Goal: Check status: Check status

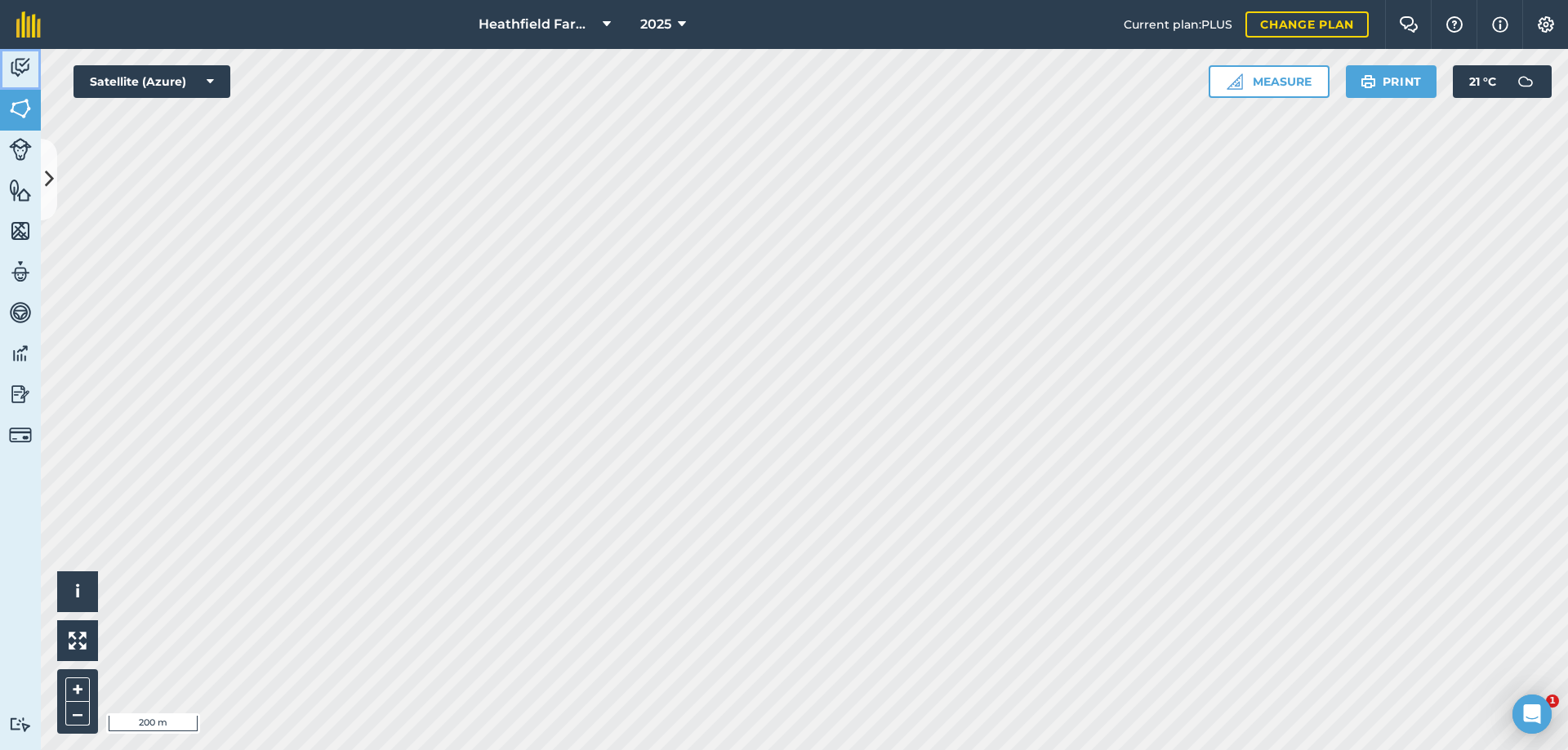
click at [18, 61] on img at bounding box center [20, 68] width 23 height 25
click at [206, 80] on button "Satellite (Azure)" at bounding box center [152, 81] width 157 height 32
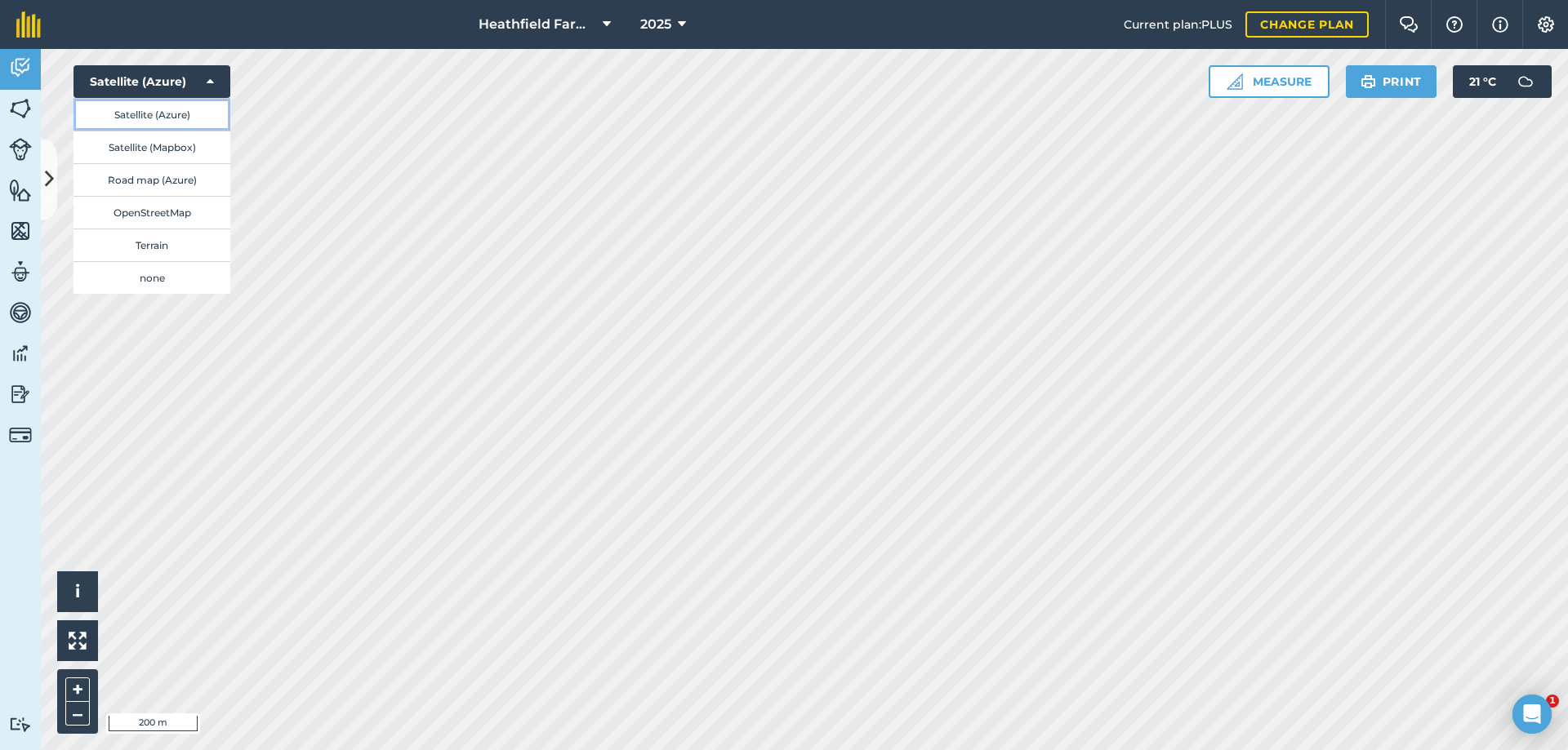
click at [157, 113] on button "Satellite (Azure)" at bounding box center [152, 114] width 157 height 32
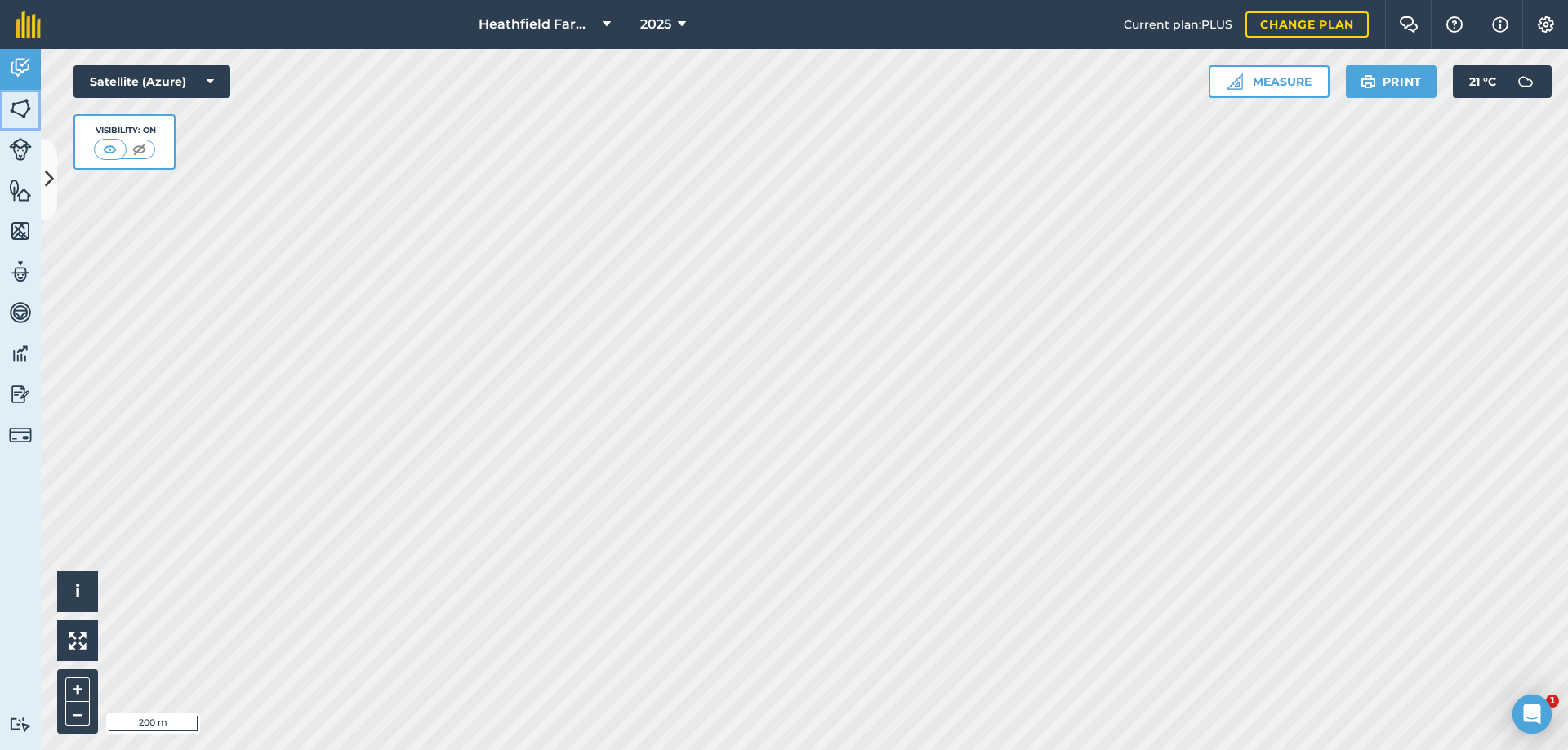
click at [18, 105] on img at bounding box center [20, 109] width 23 height 25
click at [22, 70] on img at bounding box center [20, 68] width 23 height 25
click at [32, 34] on img at bounding box center [29, 25] width 25 height 26
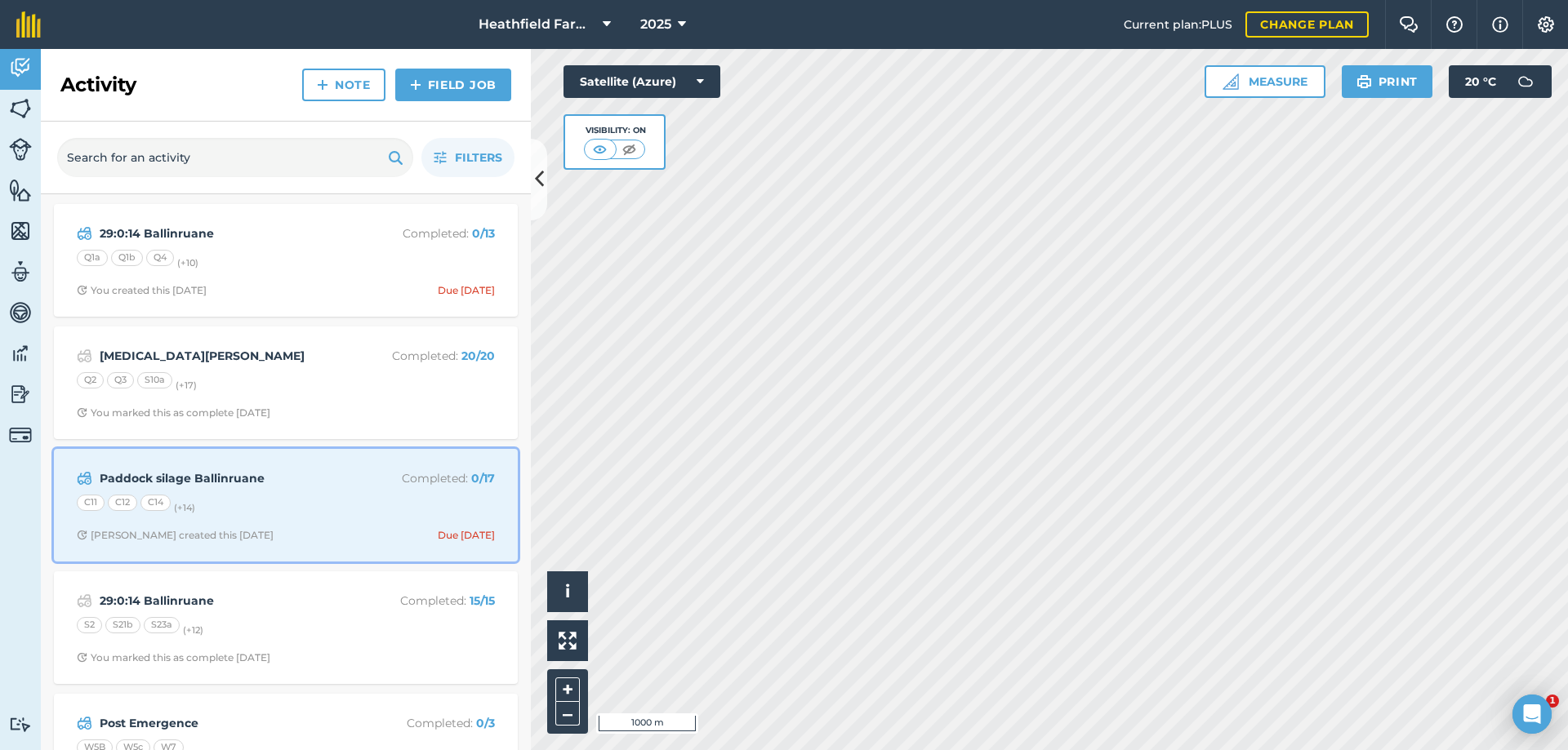
click at [274, 499] on div "C11 C12 C14 (+ 14 )" at bounding box center [285, 505] width 418 height 21
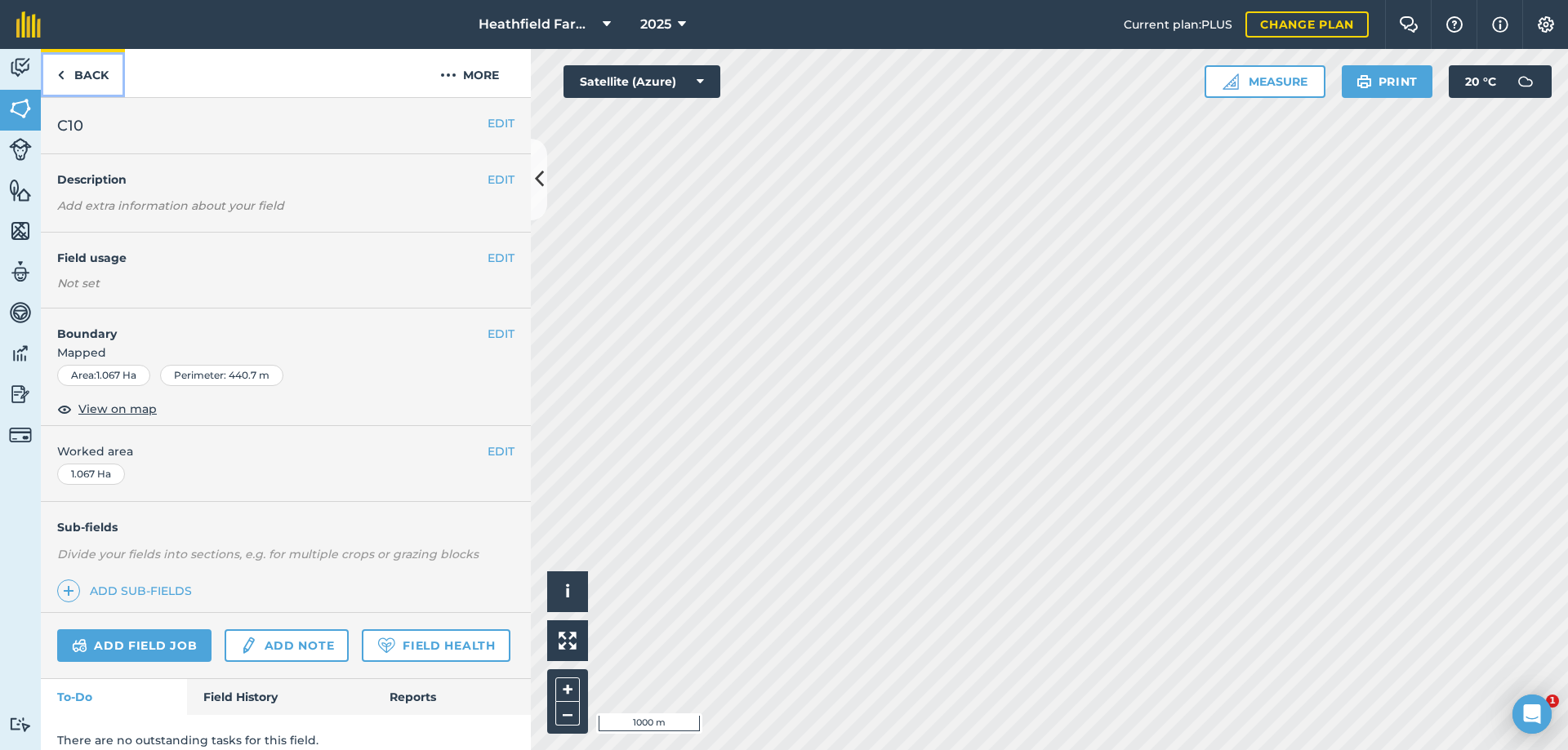
click at [83, 75] on link "Back" at bounding box center [83, 73] width 84 height 48
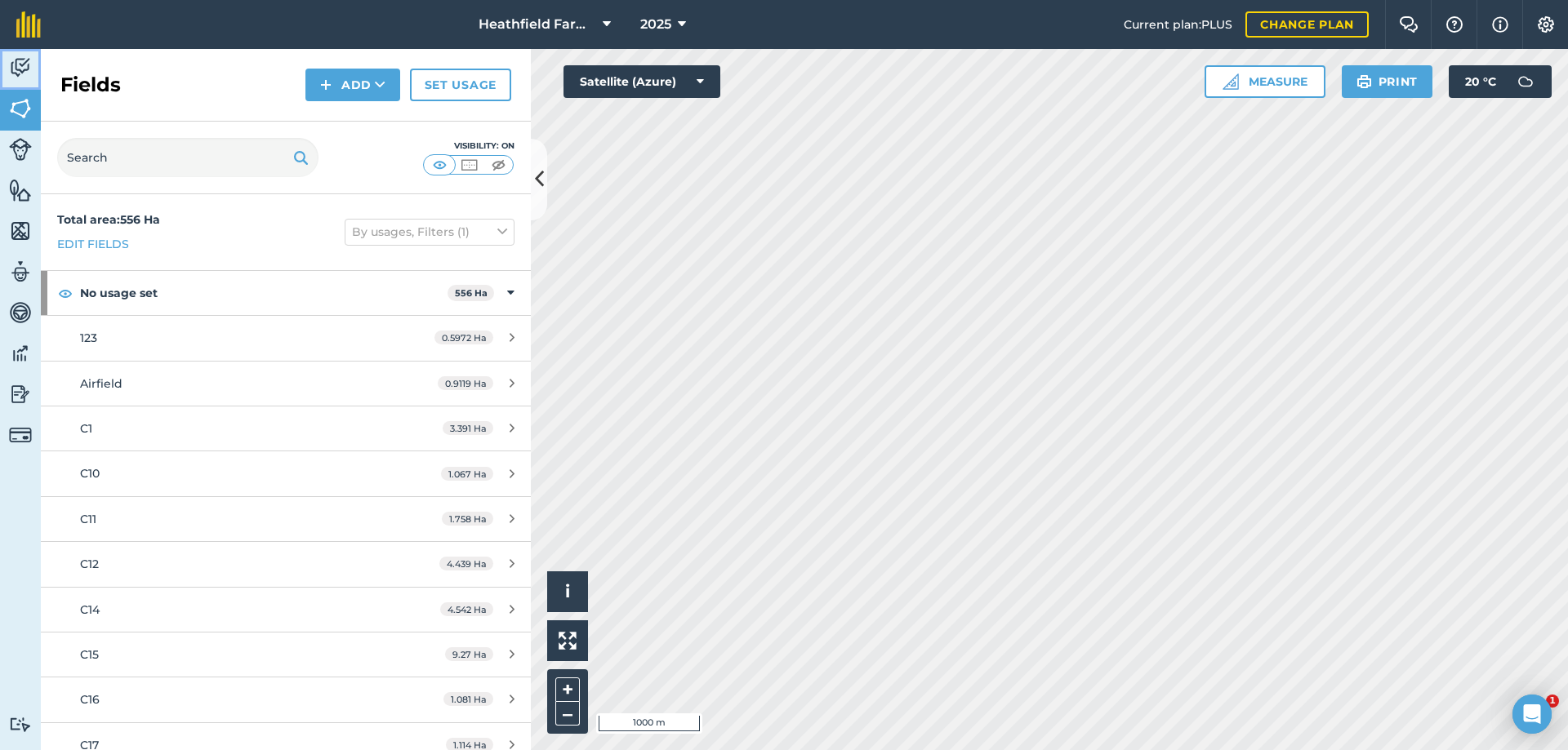
click at [27, 70] on img at bounding box center [20, 68] width 23 height 25
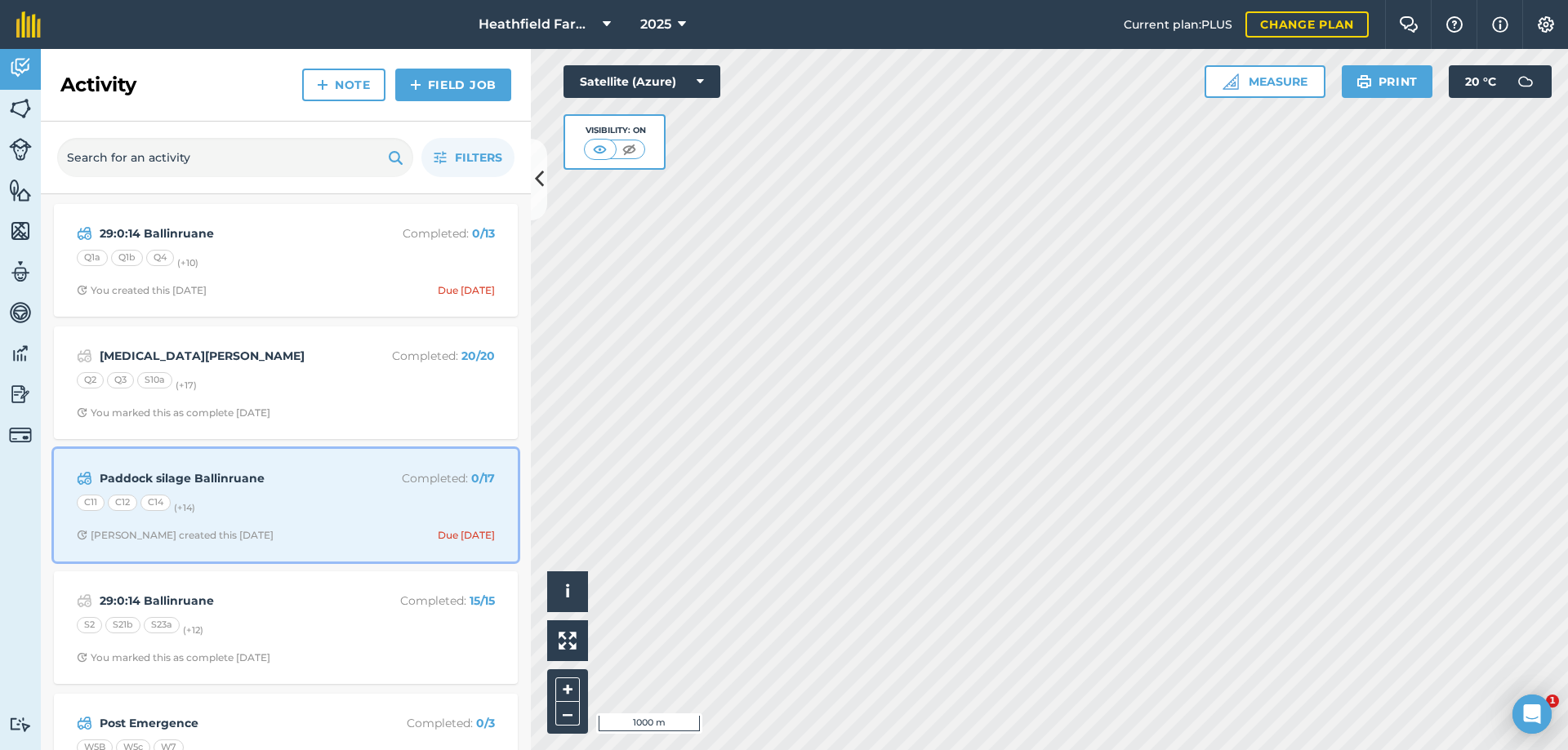
click at [307, 488] on div "Paddock silage Ballinruane Completed : 0 / 17 C11 C12 C14 (+ 14 ) Niall O creat…" at bounding box center [286, 506] width 444 height 93
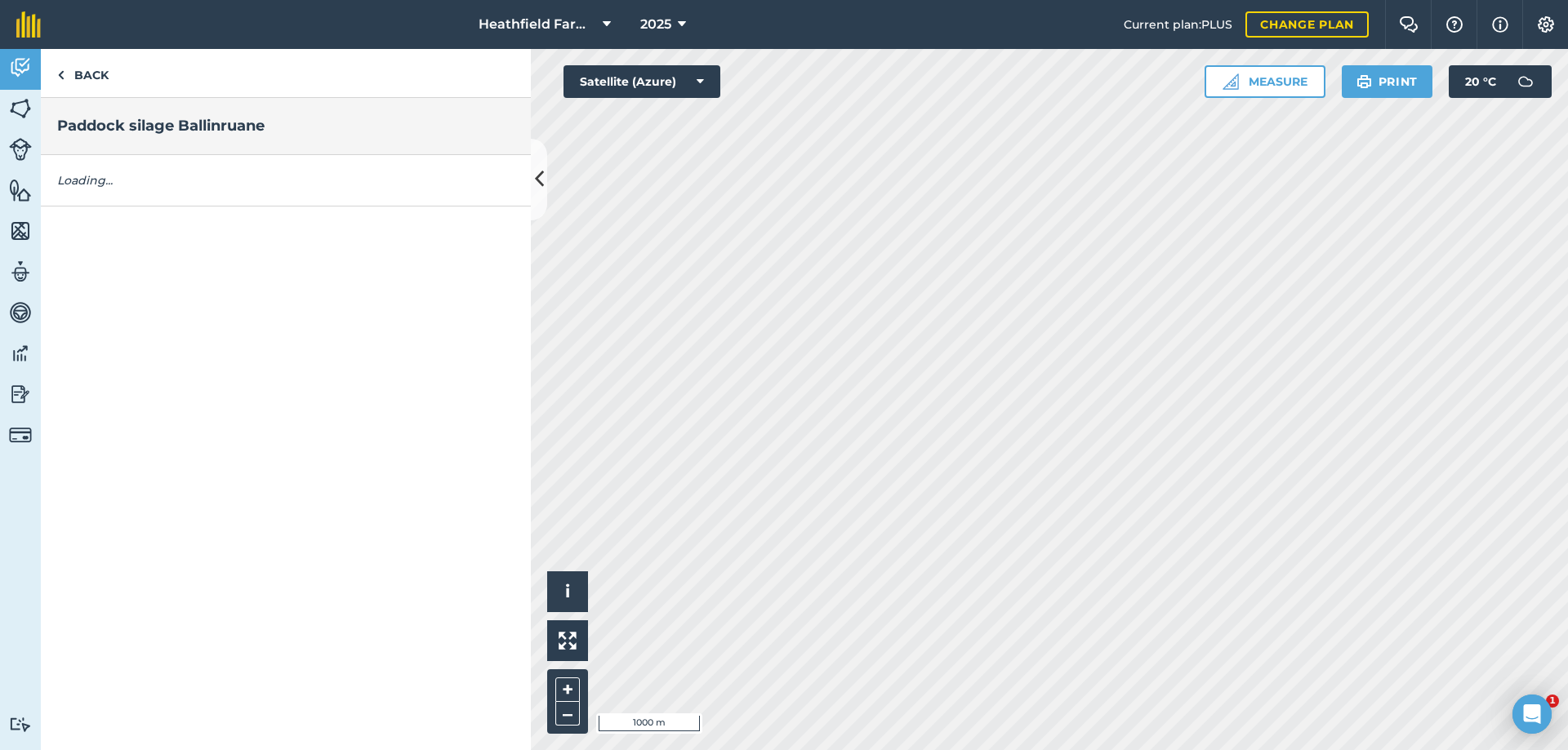
click at [307, 488] on div "Back Paddock silage Ballinruane Loading..." at bounding box center [285, 400] width 490 height 702
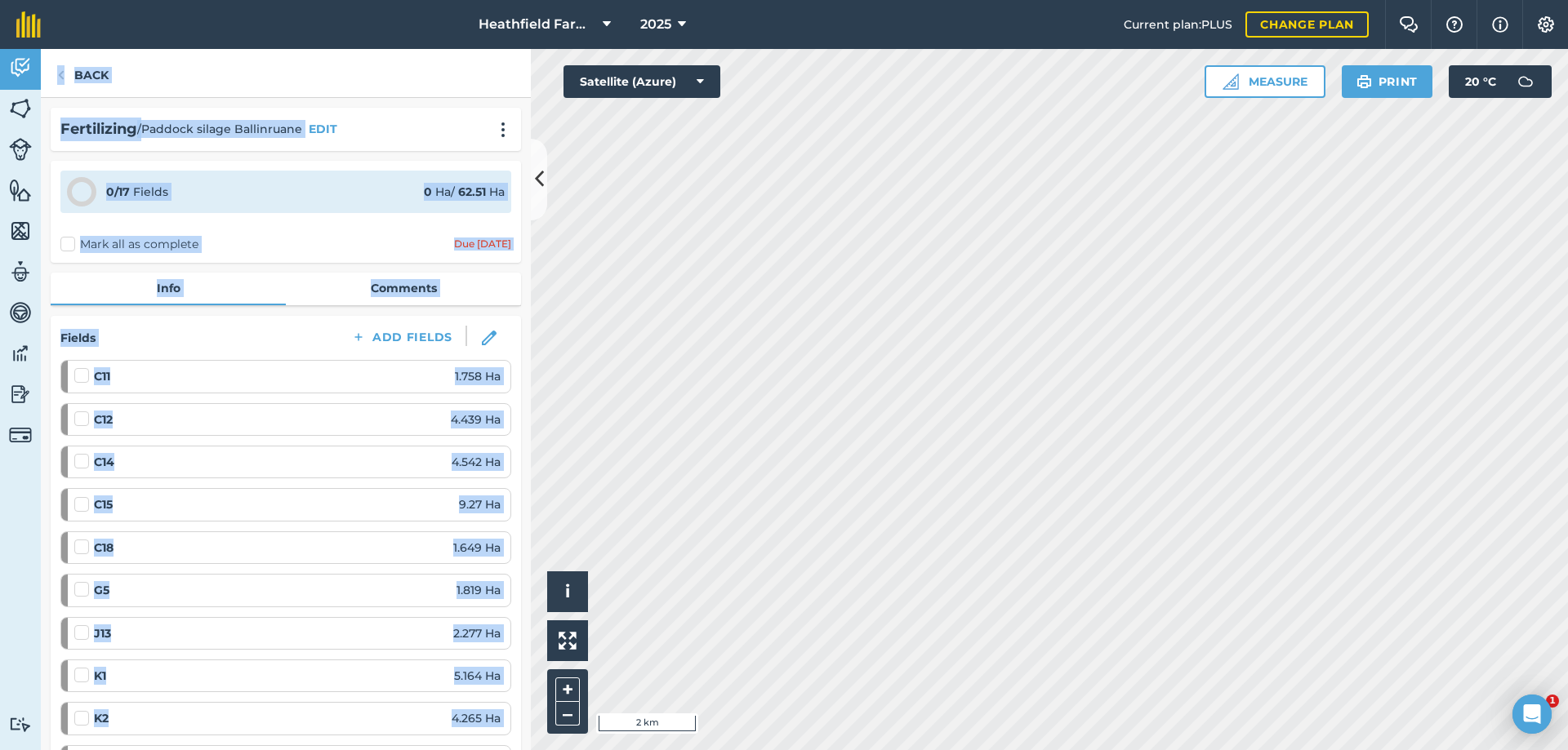
click at [211, 67] on div "Back" at bounding box center [285, 74] width 490 height 49
click at [183, 73] on div "Back" at bounding box center [285, 74] width 490 height 49
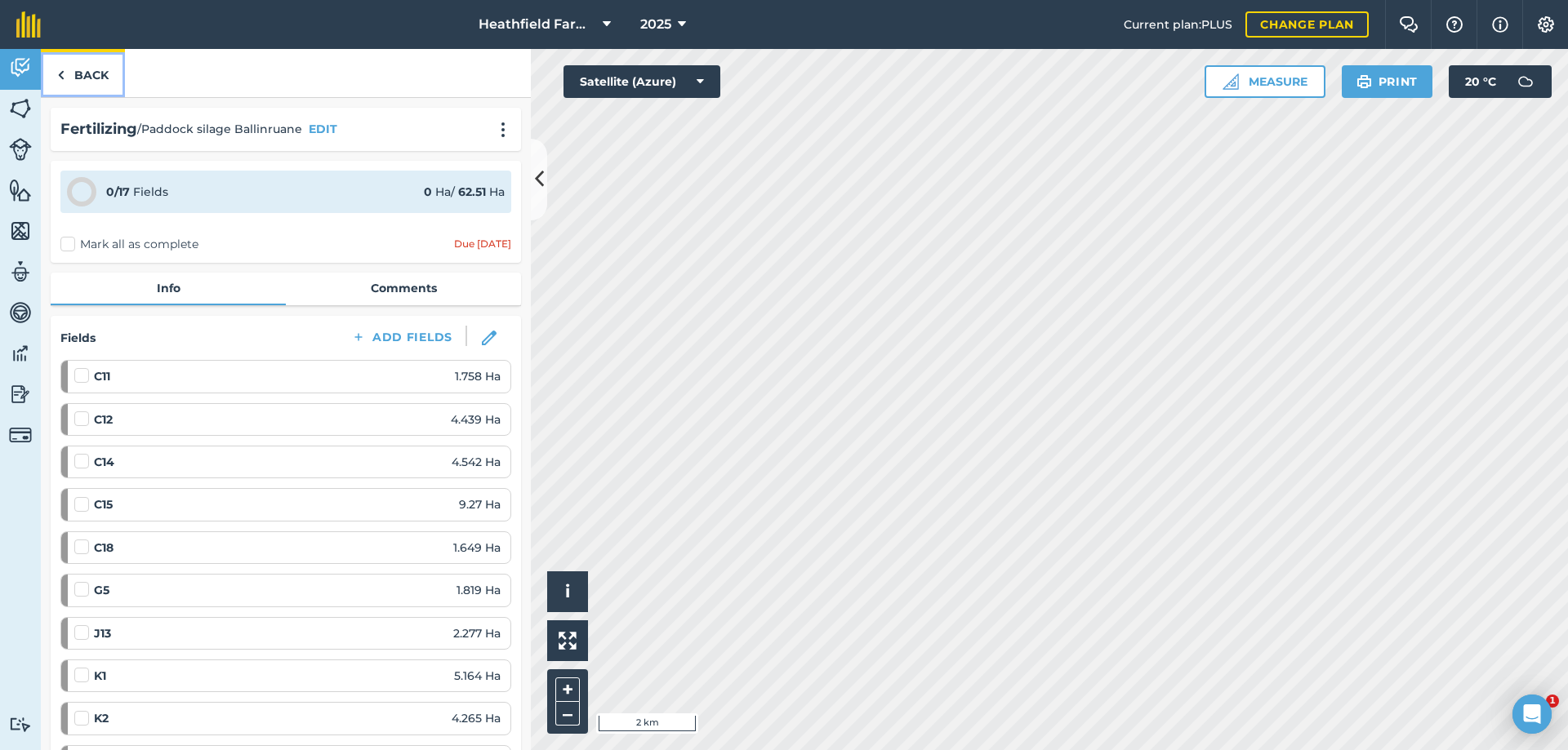
click at [61, 75] on img at bounding box center [61, 75] width 7 height 19
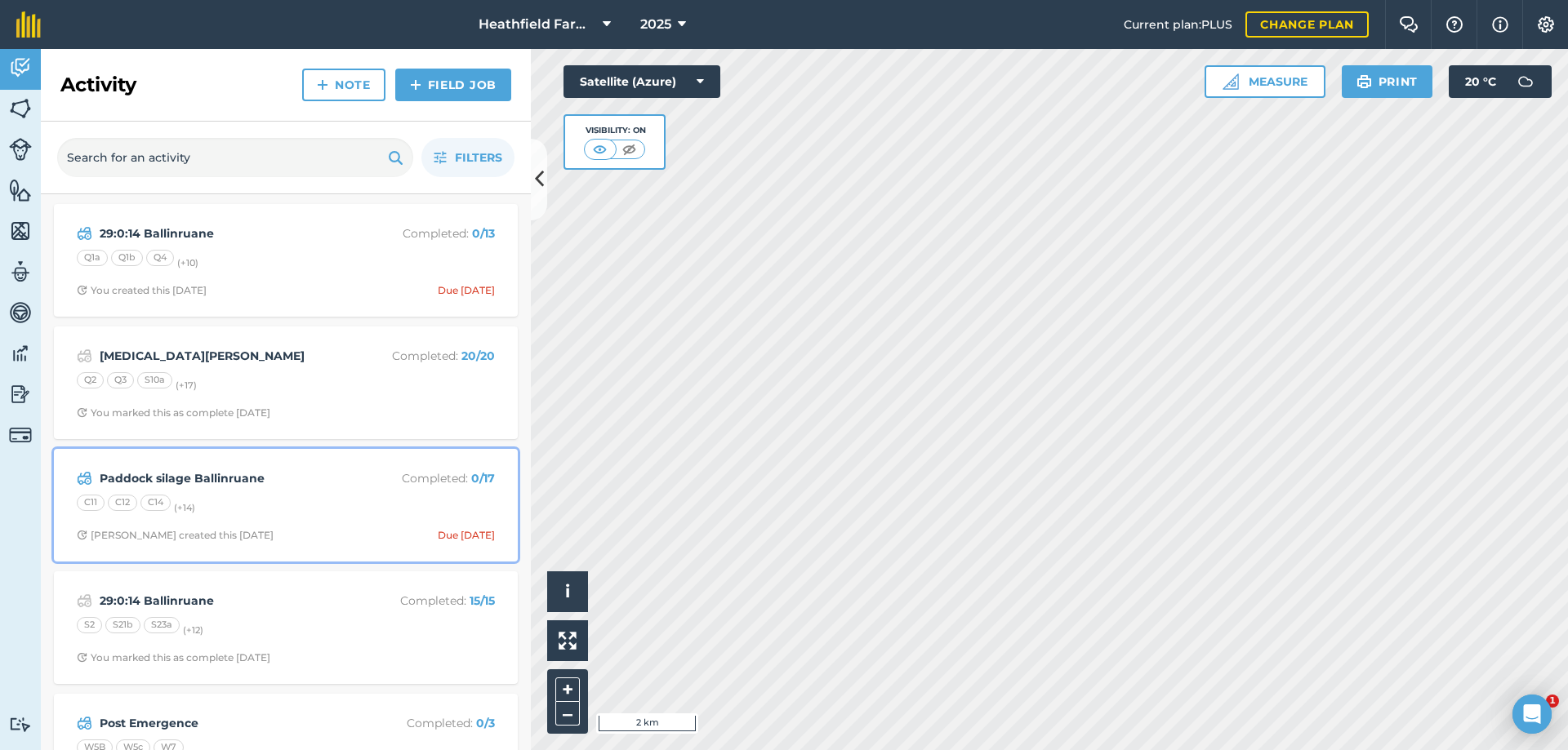
click at [267, 478] on strong "Paddock silage Ballinruane" at bounding box center [228, 479] width 259 height 18
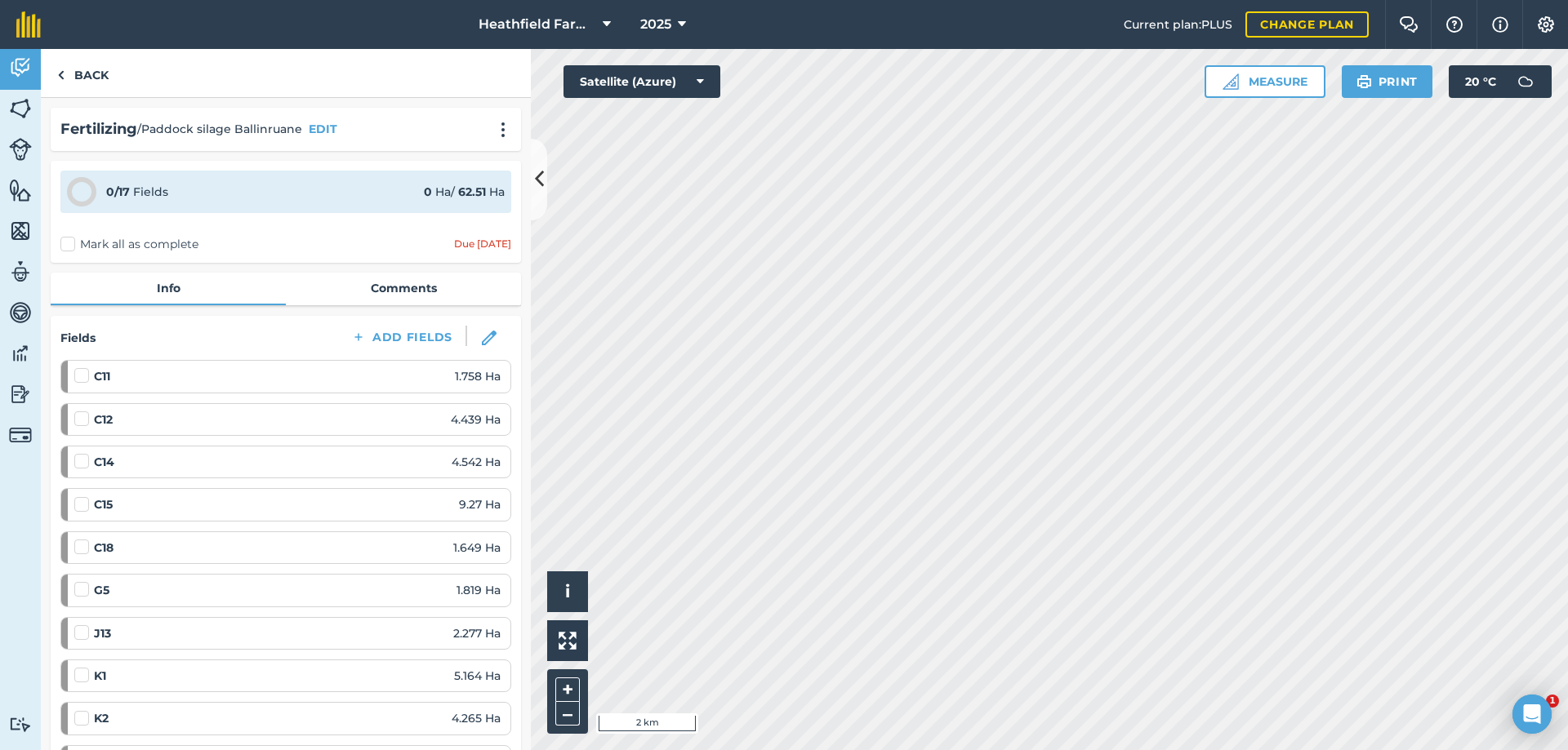
click at [267, 478] on div "C14 4.542 Ha" at bounding box center [287, 462] width 426 height 31
